Goal: Information Seeking & Learning: Find contact information

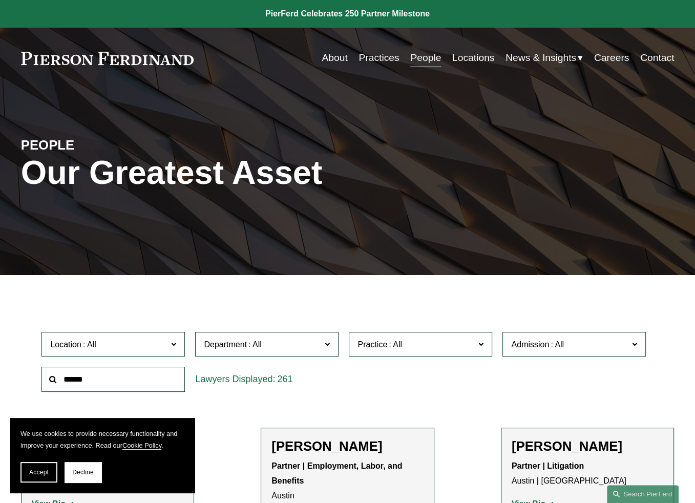
click at [418, 56] on link "People" at bounding box center [425, 58] width 31 height 20
click at [129, 386] on input "text" at bounding box center [112, 379] width 143 height 25
type input "********"
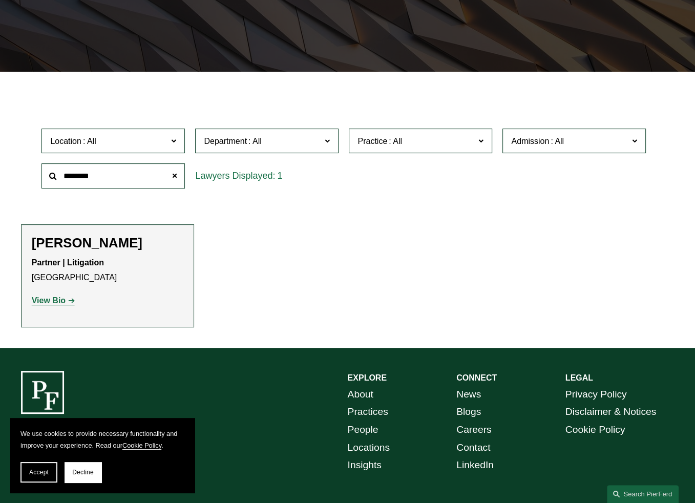
scroll to position [204, 0]
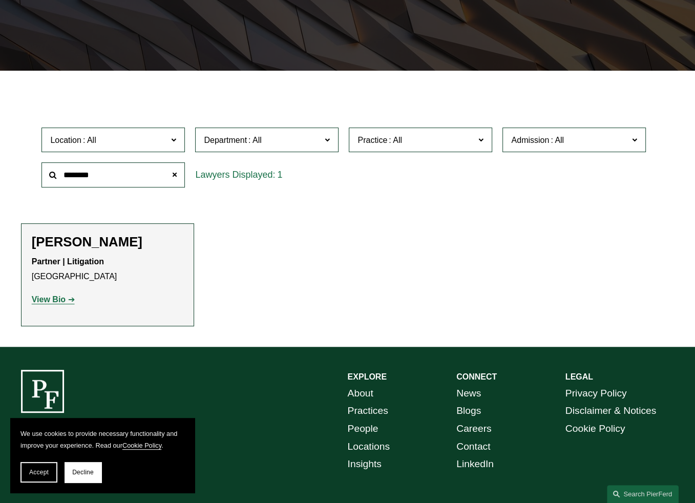
click at [46, 300] on strong "View Bio" at bounding box center [49, 299] width 34 height 9
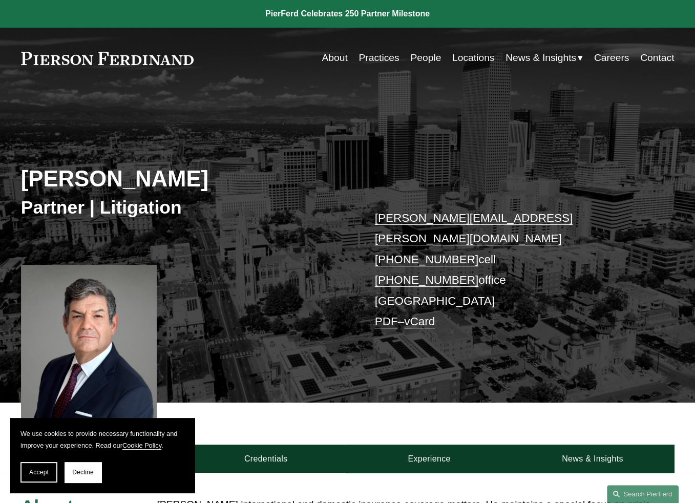
drag, startPoint x: 386, startPoint y: 252, endPoint x: 459, endPoint y: 259, distance: 73.6
click at [459, 259] on p "joseph.bermudez@pierferd.com +1.303.547.2822 cell +1.720.282.0103 office Denver…" at bounding box center [511, 270] width 272 height 124
drag, startPoint x: 459, startPoint y: 259, endPoint x: 450, endPoint y: 260, distance: 9.7
copy link ".720.282.0103"
drag, startPoint x: 250, startPoint y: 246, endPoint x: 254, endPoint y: 251, distance: 6.2
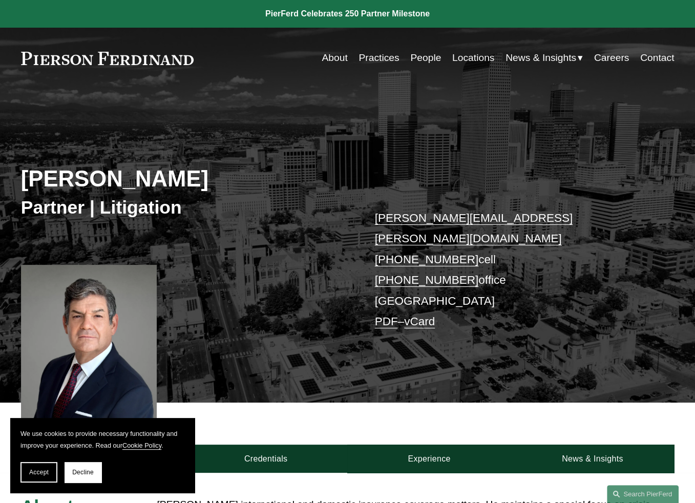
click at [254, 251] on div "Joseph F. Bermudez Partner | Litigation joseph.bermudez@pierferd.com +1.303.547…" at bounding box center [347, 256] width 695 height 293
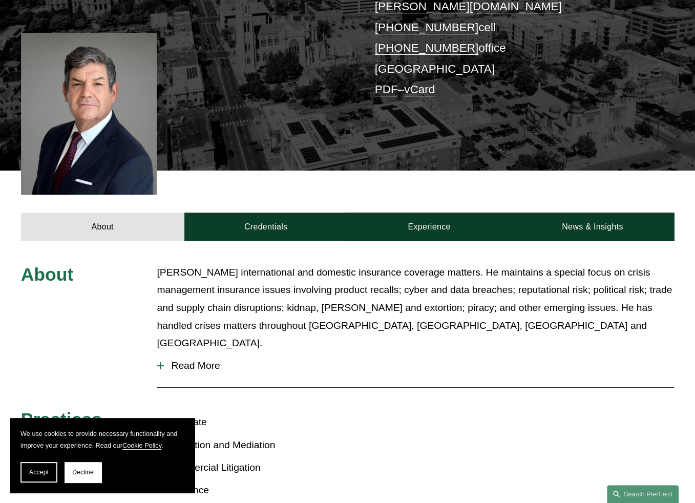
scroll to position [307, 0]
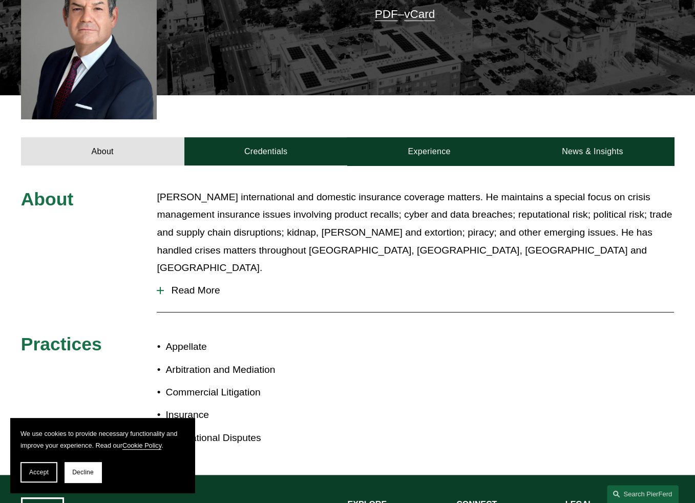
click at [170, 285] on span "Read More" at bounding box center [419, 290] width 510 height 11
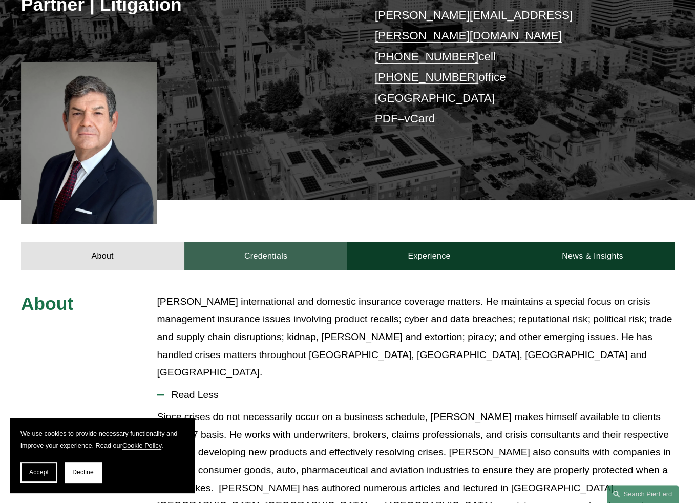
scroll to position [204, 0]
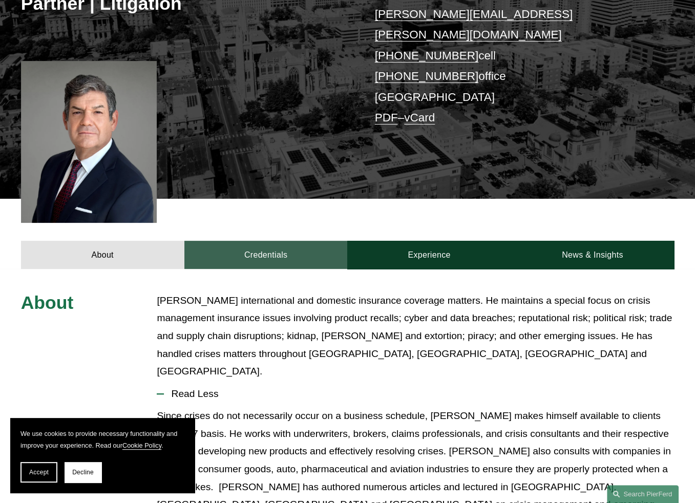
click at [264, 241] on link "Credentials" at bounding box center [265, 255] width 163 height 28
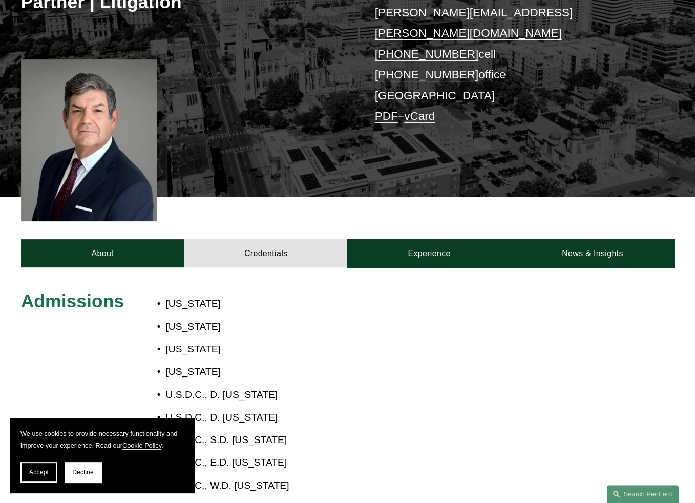
scroll to position [203, 0]
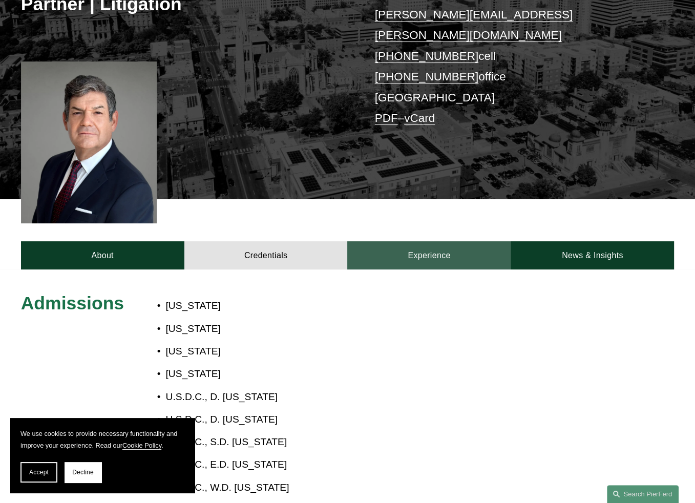
click at [423, 241] on link "Experience" at bounding box center [428, 255] width 163 height 28
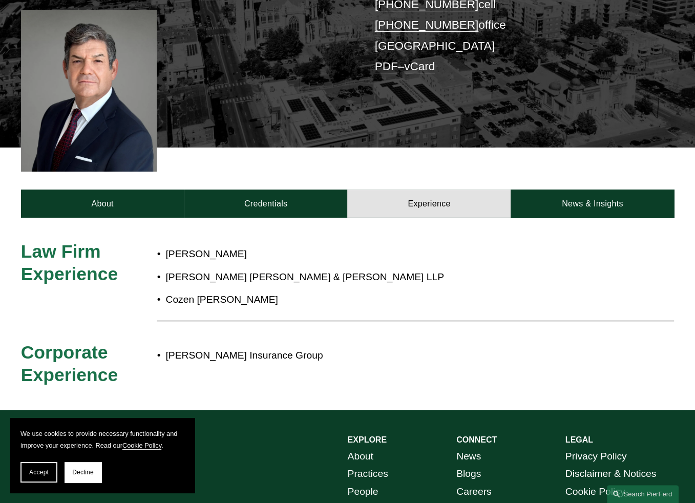
scroll to position [254, 0]
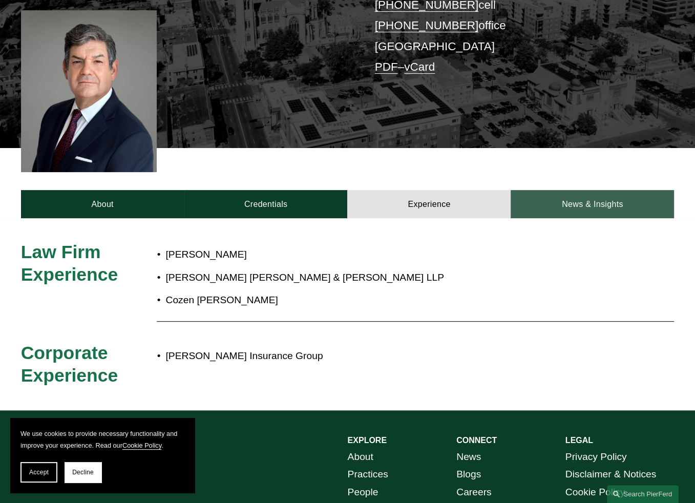
click at [573, 190] on link "News & Insights" at bounding box center [591, 204] width 163 height 28
